Goal: Use online tool/utility: Utilize a website feature to perform a specific function

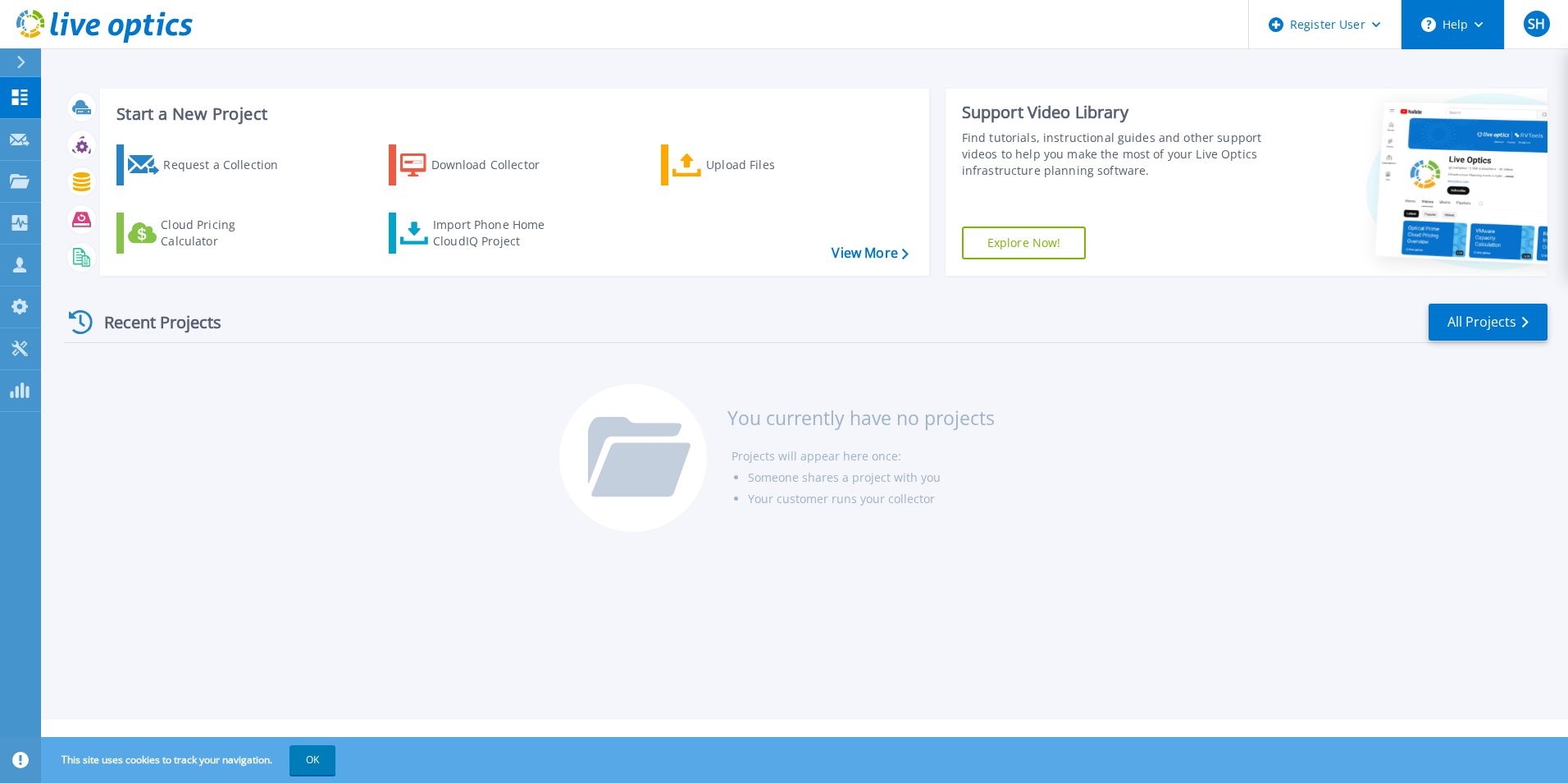
click at [1471, 25] on button "Help" at bounding box center [1453, 24] width 102 height 50
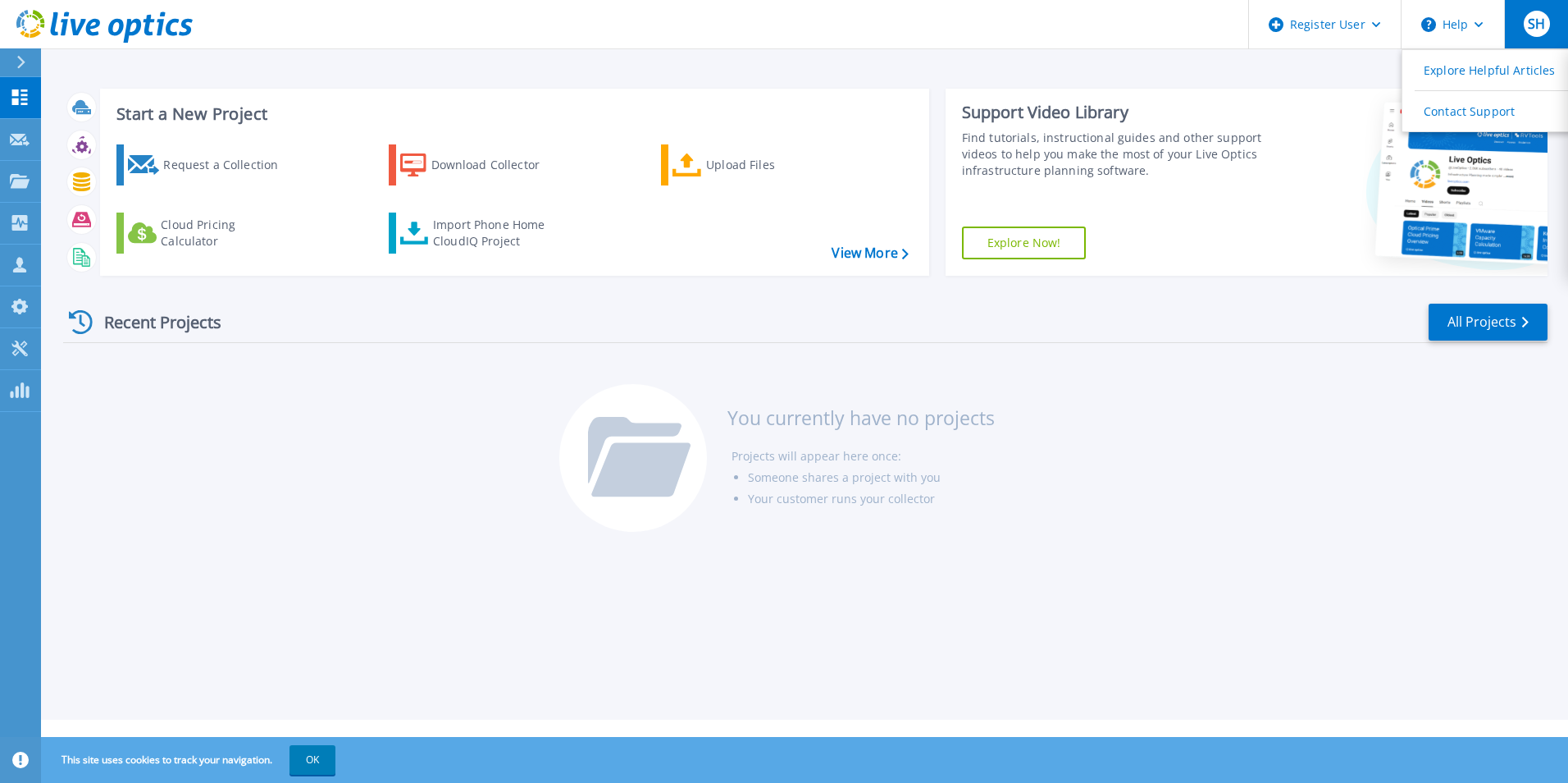
click at [1525, 35] on div "SH" at bounding box center [1537, 24] width 26 height 26
click at [1015, 369] on div "Recent Projects All Projects You currently have no projects Projects will appea…" at bounding box center [805, 418] width 1485 height 260
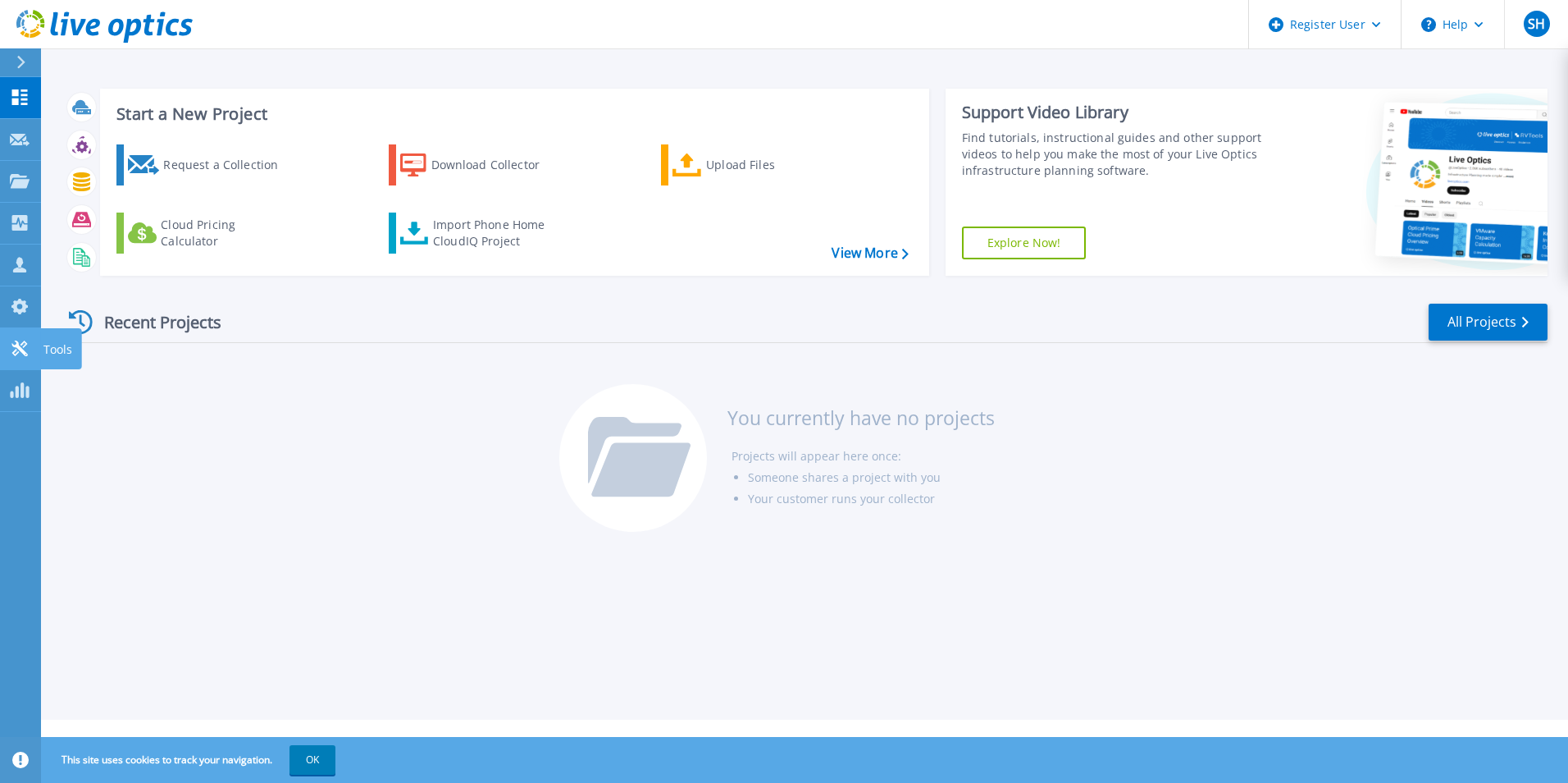
click at [24, 344] on icon at bounding box center [19, 348] width 19 height 16
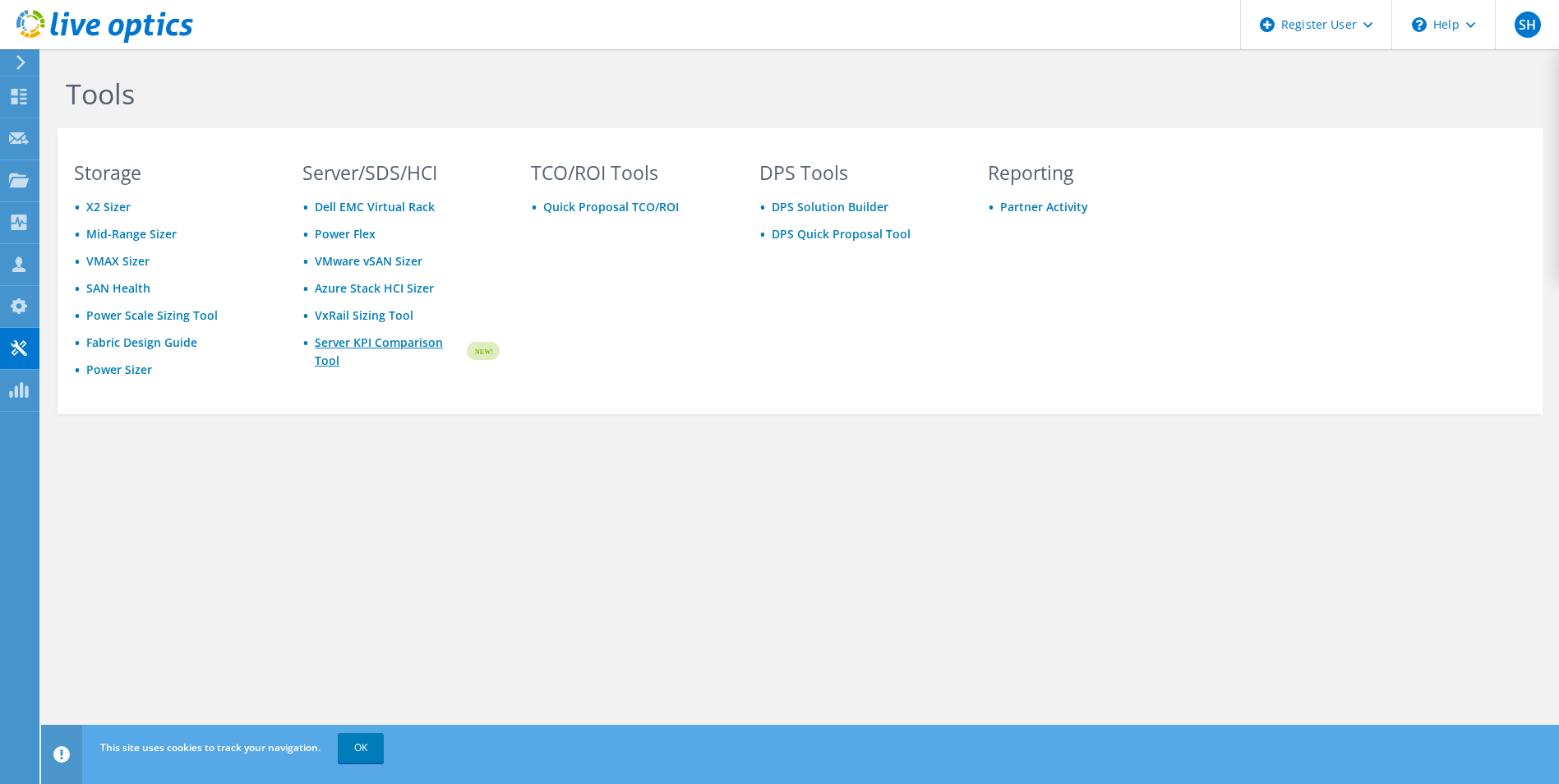
click at [353, 337] on link "Server KPI Comparison Tool" at bounding box center [390, 352] width 150 height 36
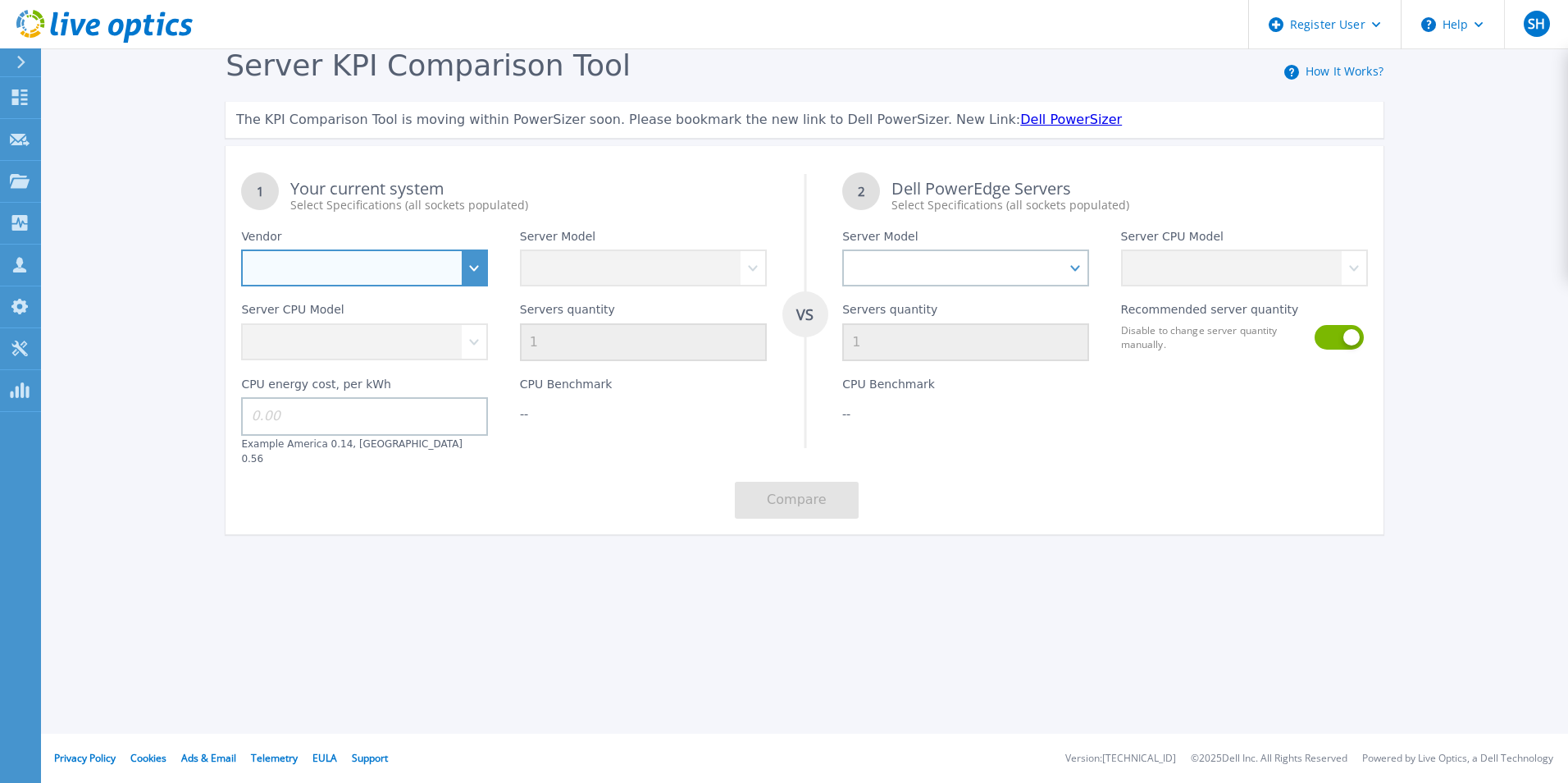
click at [369, 273] on select "Dell HPE Lenovo Supermicro" at bounding box center [364, 268] width 247 height 37
select select "Dell"
click at [241, 250] on select "Dell HPE Lenovo Supermicro" at bounding box center [364, 268] width 247 height 37
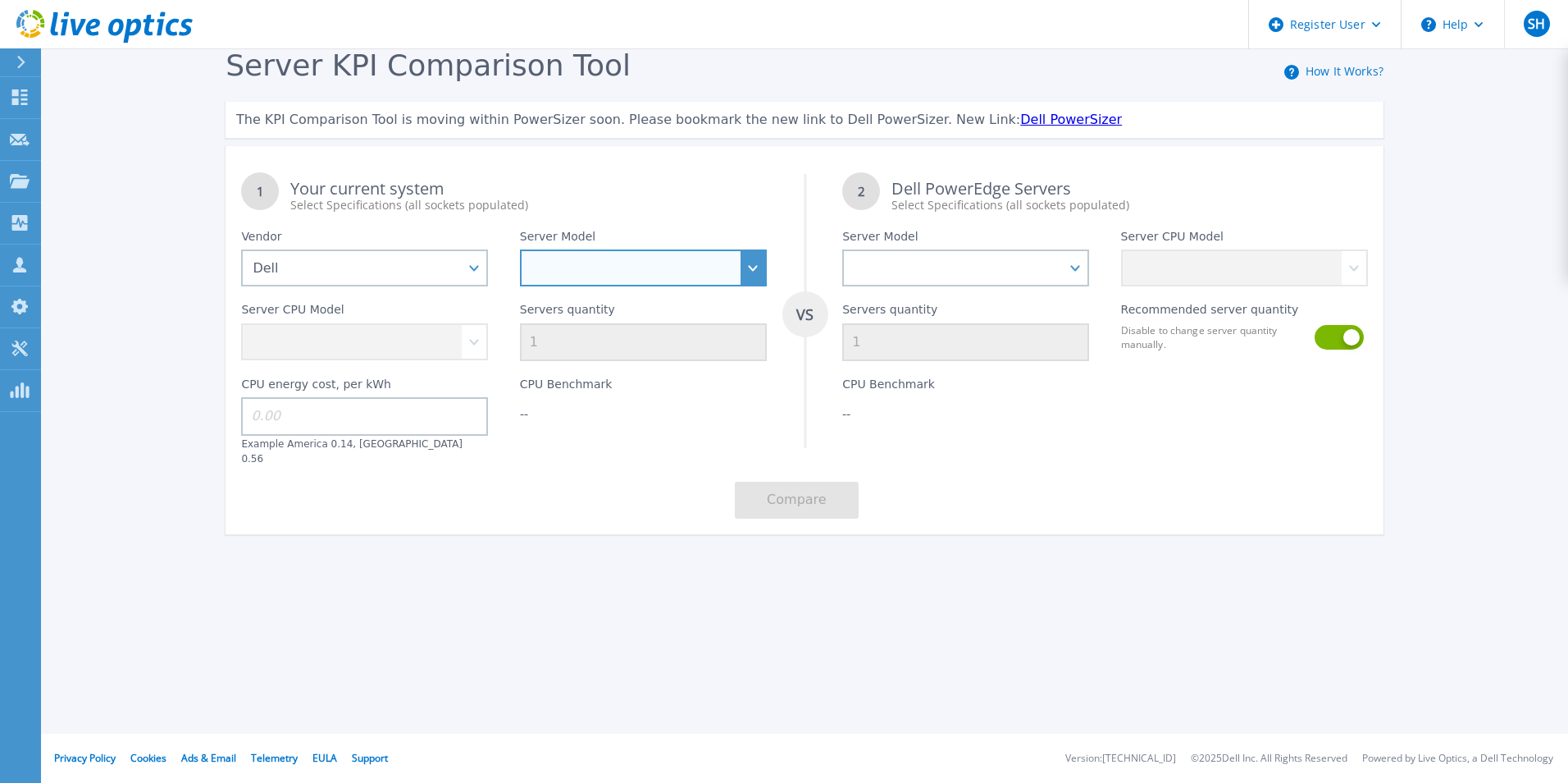
click at [636, 269] on select "PowerEdge C6520 PowerEdge C6525 PowerEdge HS5610 PowerEdge HS5620 PowerEdge R24…" at bounding box center [643, 268] width 247 height 37
select select "PowerEdge C6520"
click at [520, 250] on select "PowerEdge C6520 PowerEdge C6525 PowerEdge HS5610 PowerEdge HS5620 PowerEdge R24…" at bounding box center [643, 268] width 247 height 37
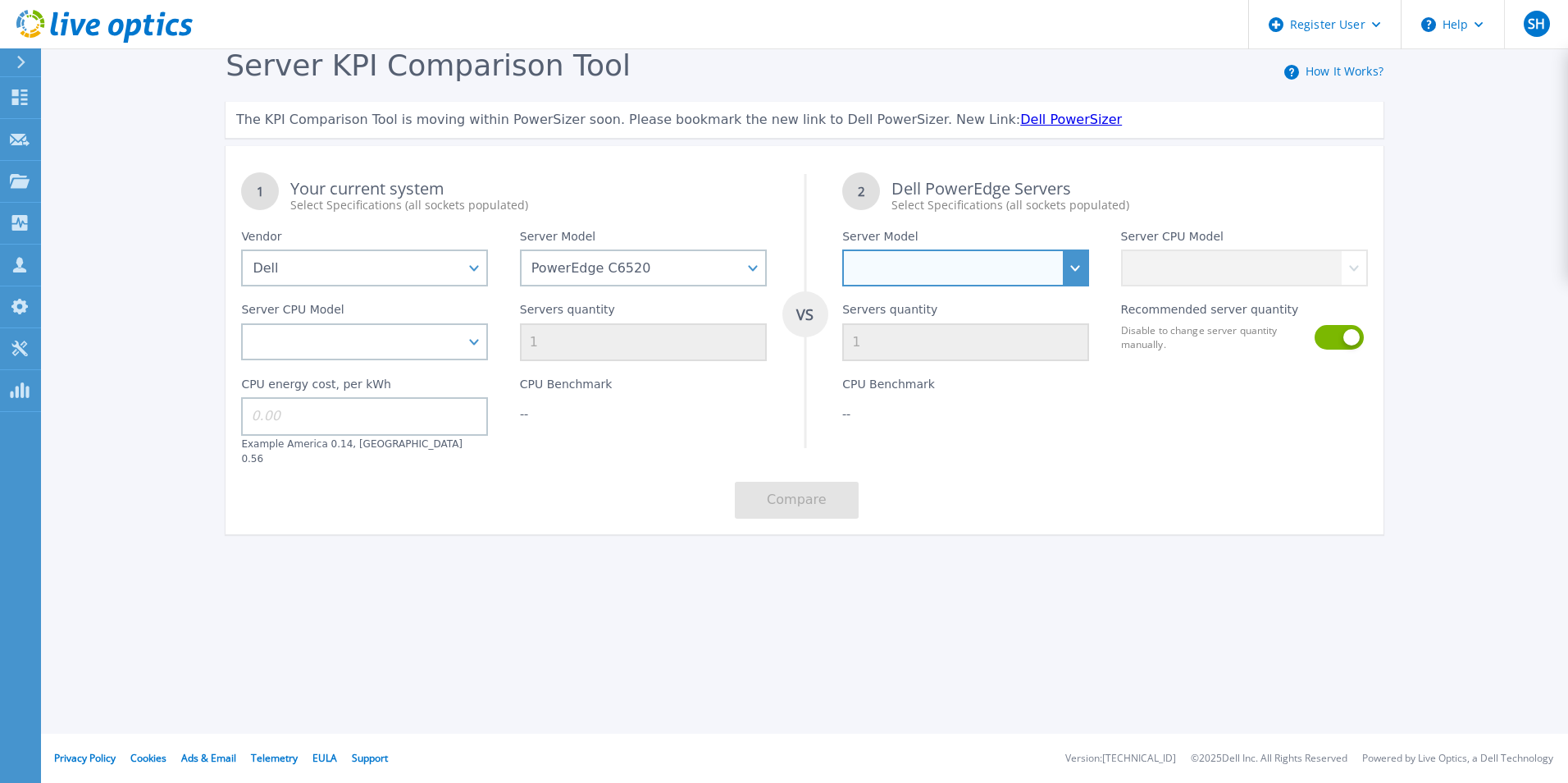
drag, startPoint x: 1055, startPoint y: 271, endPoint x: 980, endPoint y: 282, distance: 75.8
click at [1055, 271] on select "PowerEdge C6520 PowerEdge C6525 PowerEdge HS5610 PowerEdge HS5620 PowerEdge R24…" at bounding box center [966, 268] width 247 height 37
select select "PowerEdge C6520"
click at [842, 250] on select "PowerEdge C6520 PowerEdge C6525 PowerEdge HS5610 PowerEdge HS5620 PowerEdge R24…" at bounding box center [966, 268] width 247 height 37
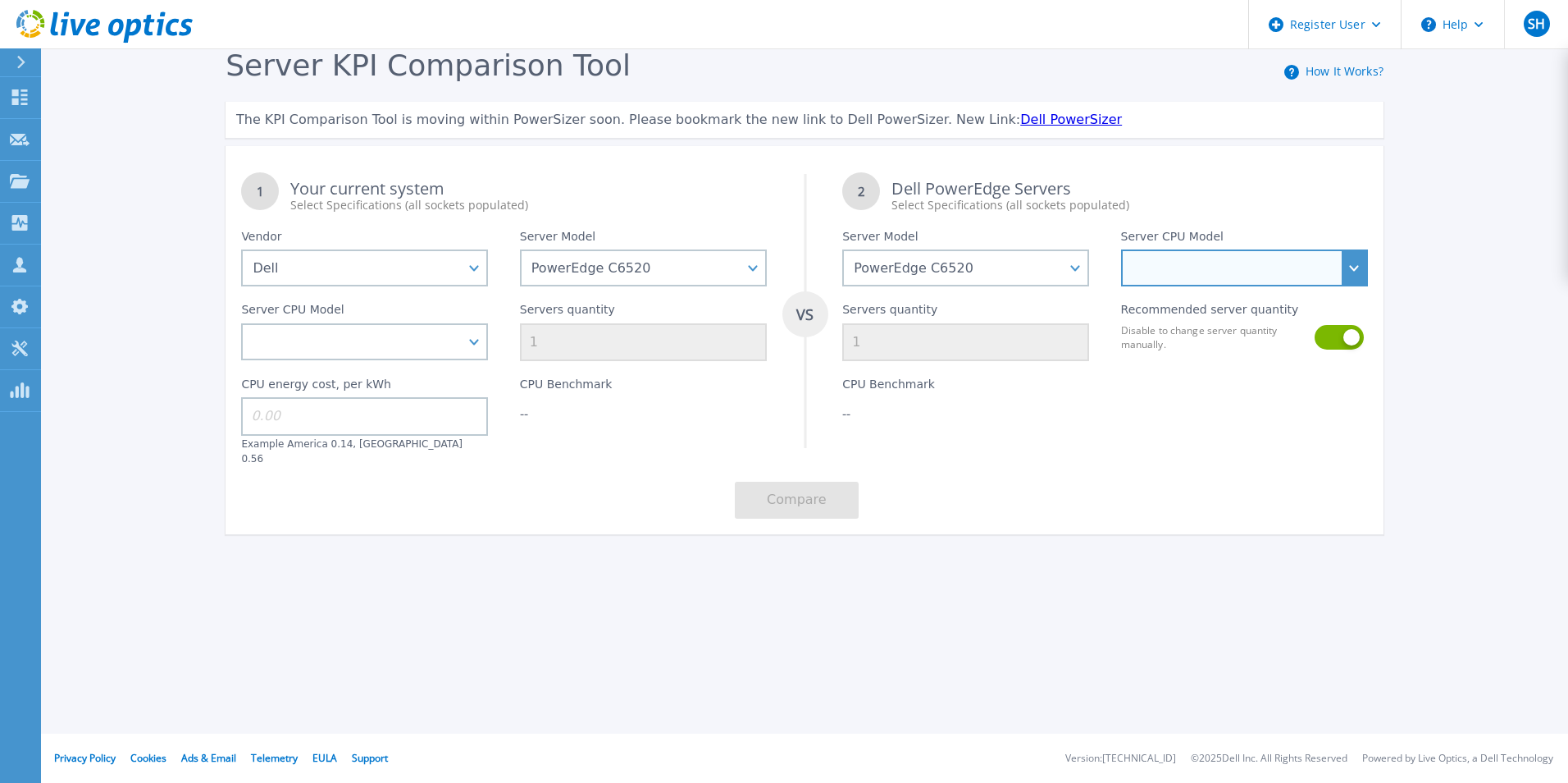
click at [1241, 272] on select "Intel Xeon Platinum 8360Y 2.4GHz Intel Xeon Platinum 8368 2.4GHz Intel Xeon Sil…" at bounding box center [1245, 268] width 247 height 37
select select "336892"
click at [1121, 250] on select "Intel Xeon Platinum 8360Y 2.4GHz Intel Xeon Platinum 8368 2.4GHz Intel Xeon Sil…" at bounding box center [1245, 268] width 247 height 37
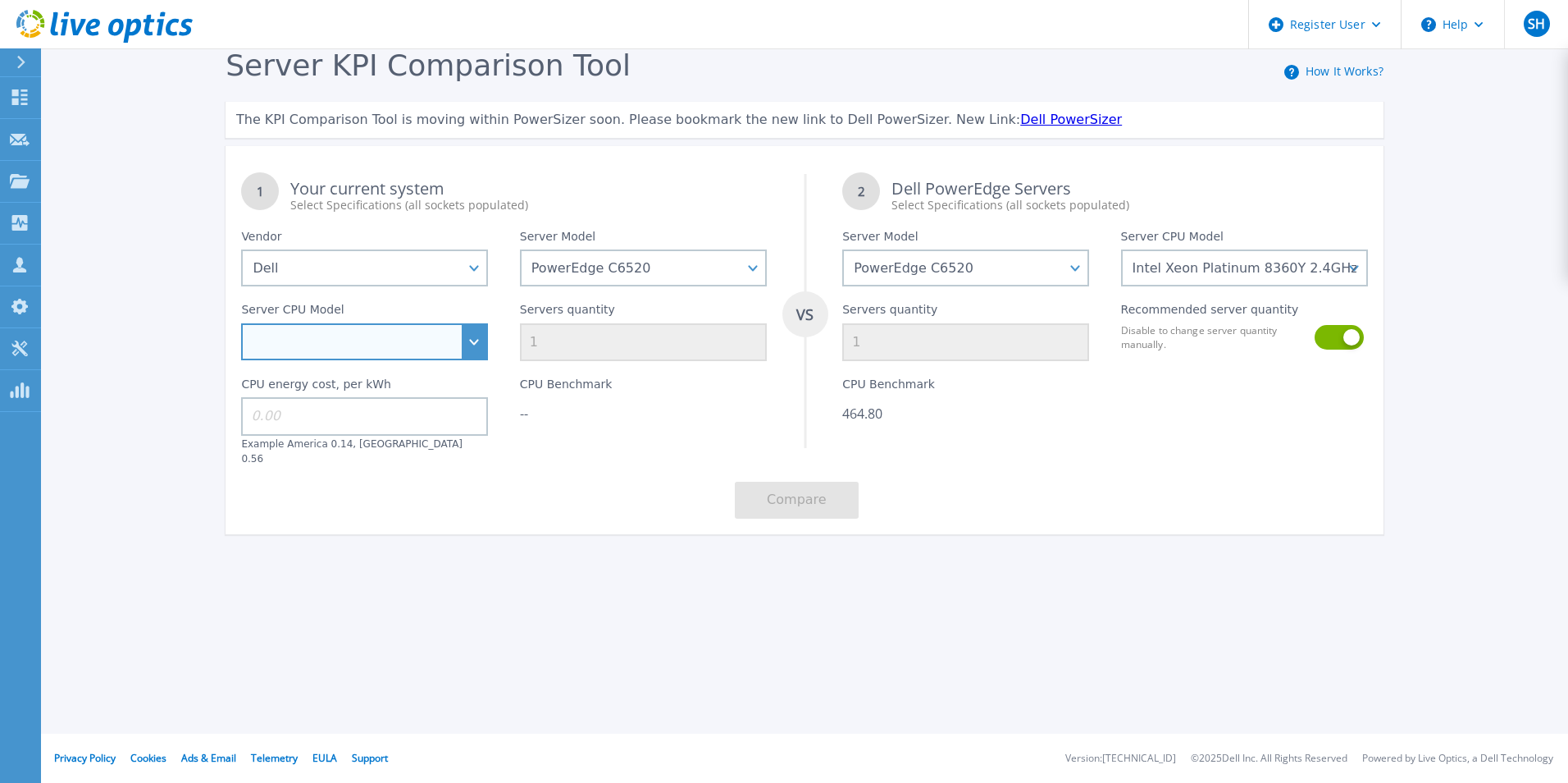
click at [384, 343] on select "Intel Xeon Platinum 8360Y 2.4GHz Intel Xeon Platinum 8368 2.4GHz Intel Xeon Sil…" at bounding box center [364, 342] width 247 height 37
select select "336892"
click at [241, 324] on select "Intel Xeon Platinum 8360Y 2.4GHz Intel Xeon Platinum 8368 2.4GHz Intel Xeon Sil…" at bounding box center [364, 342] width 247 height 37
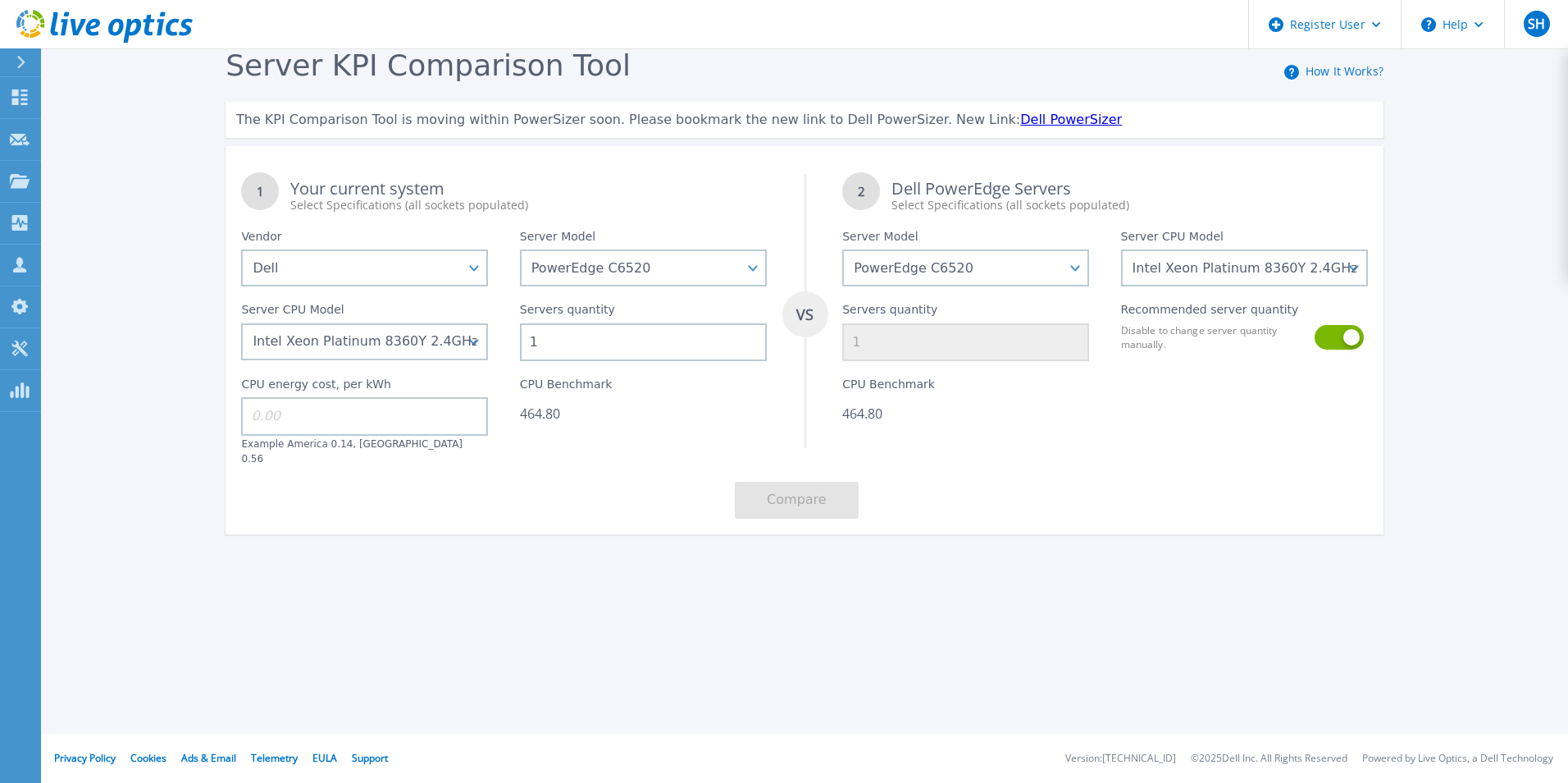
click at [445, 420] on input at bounding box center [364, 416] width 247 height 38
type input "22"
click at [788, 481] on button "Compare" at bounding box center [796, 500] width 123 height 37
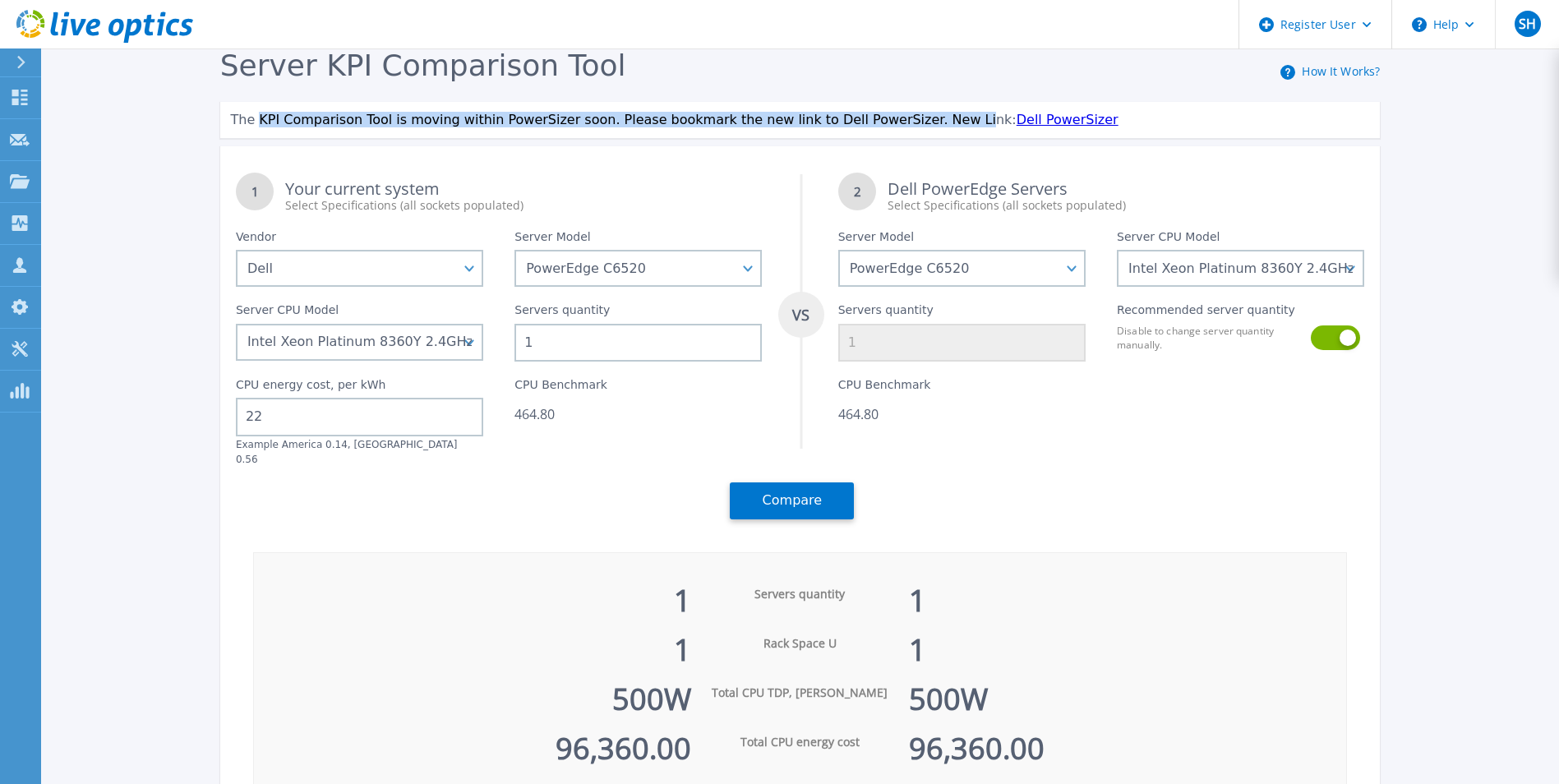
drag, startPoint x: 256, startPoint y: 119, endPoint x: 906, endPoint y: 124, distance: 650.0
click at [906, 124] on span "The KPI Comparison Tool is moving within PowerSizer soon. Please bookmark the n…" at bounding box center [623, 119] width 786 height 16
drag, startPoint x: 906, startPoint y: 124, endPoint x: 951, endPoint y: 118, distance: 45.4
click at [1016, 118] on link "Dell PowerSizer" at bounding box center [1067, 119] width 102 height 16
